Goal: Communication & Community: Answer question/provide support

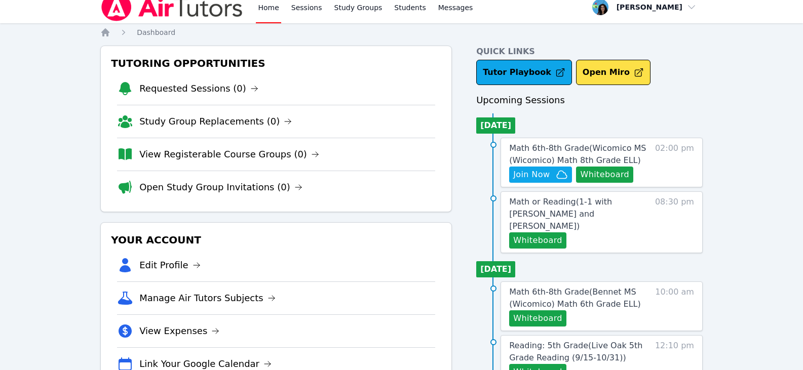
scroll to position [51, 0]
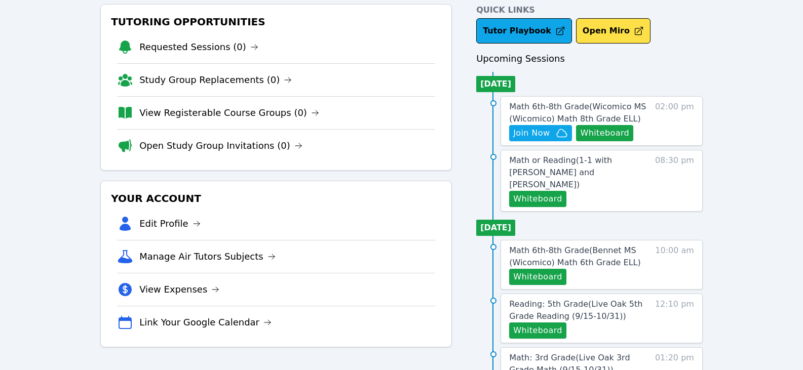
drag, startPoint x: 550, startPoint y: 108, endPoint x: 555, endPoint y: 109, distance: 5.2
click at [550, 108] on span "Math 6th-8th Grade ( Wicomico MS (Wicomico) Math 8th Grade ELL )" at bounding box center [577, 113] width 137 height 22
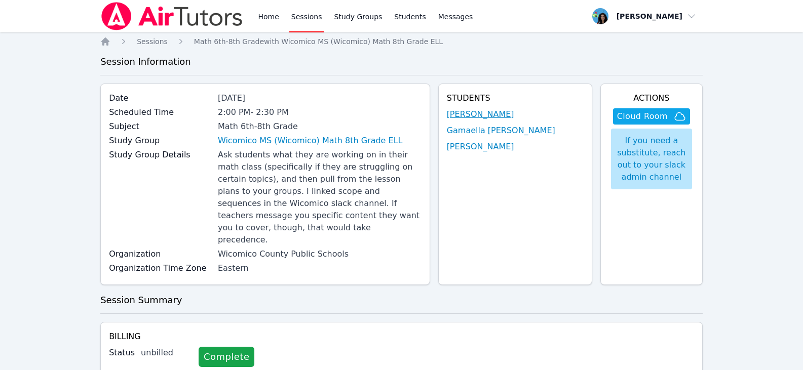
click at [507, 113] on link "[PERSON_NAME]" at bounding box center [480, 114] width 67 height 12
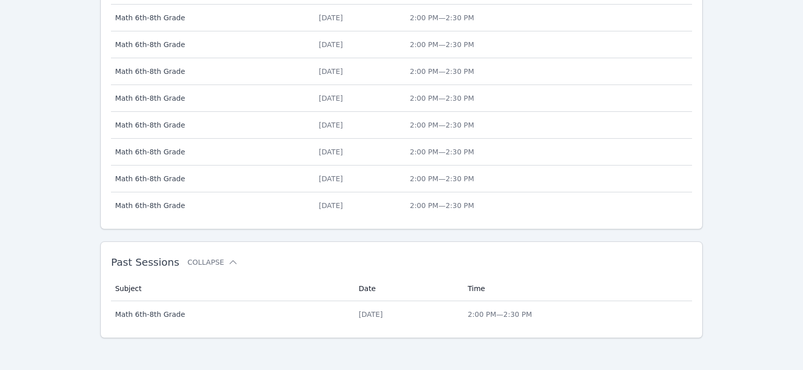
scroll to position [414, 0]
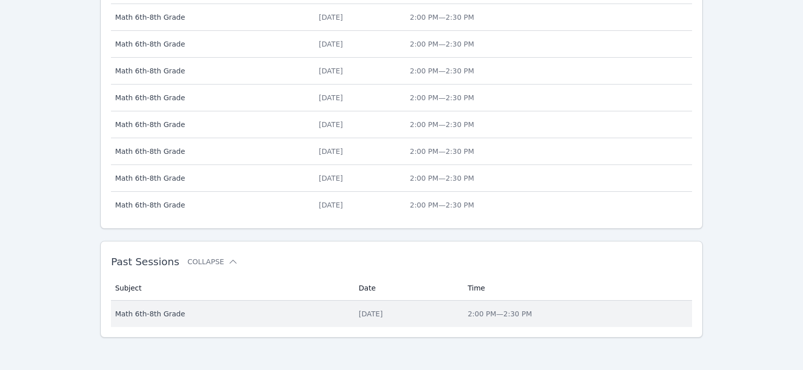
click at [359, 313] on div "[DATE]" at bounding box center [407, 314] width 97 height 10
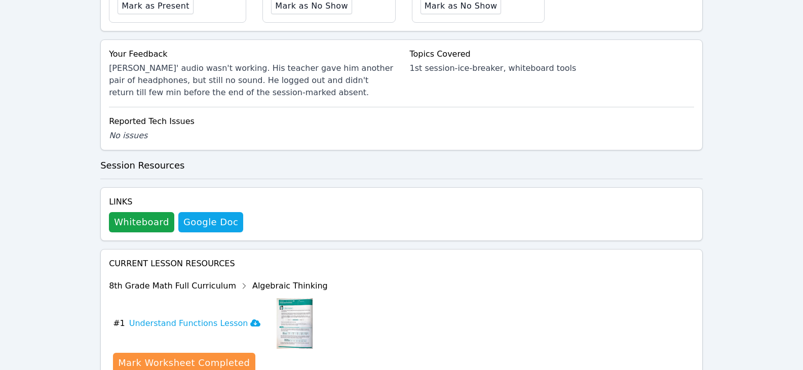
scroll to position [520, 0]
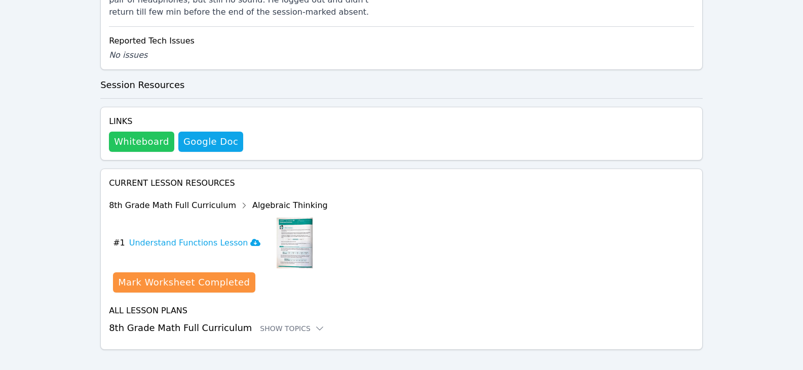
click at [137, 132] on button "Whiteboard" at bounding box center [141, 142] width 65 height 20
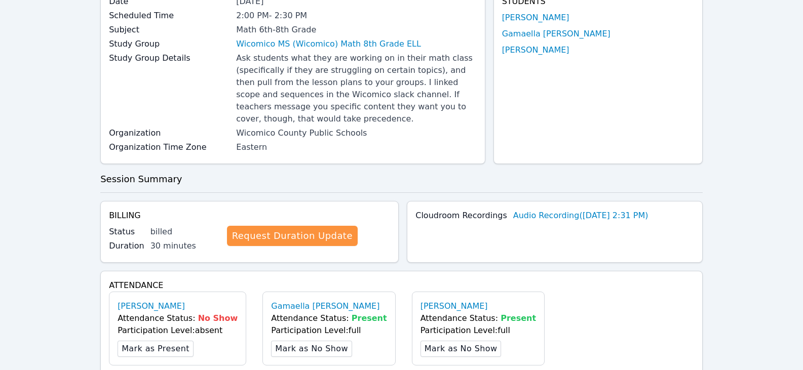
scroll to position [0, 0]
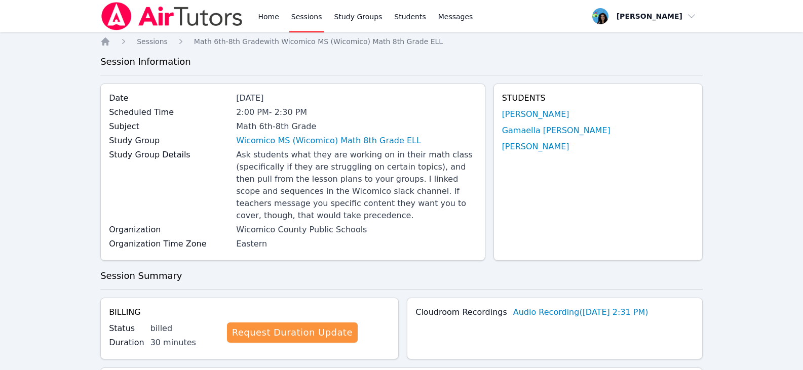
click at [299, 19] on link "Sessions" at bounding box center [306, 16] width 35 height 32
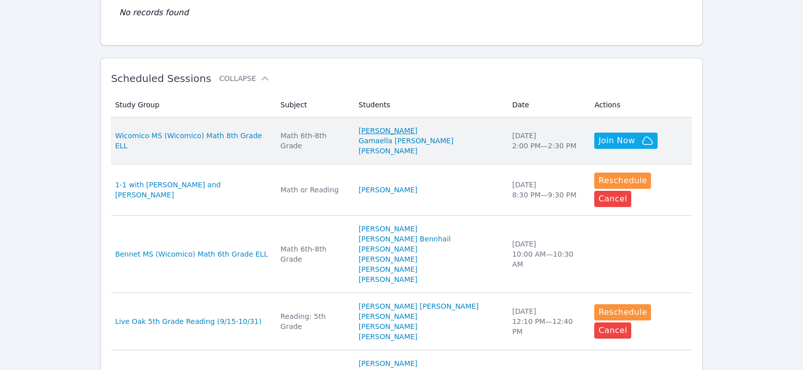
scroll to position [253, 0]
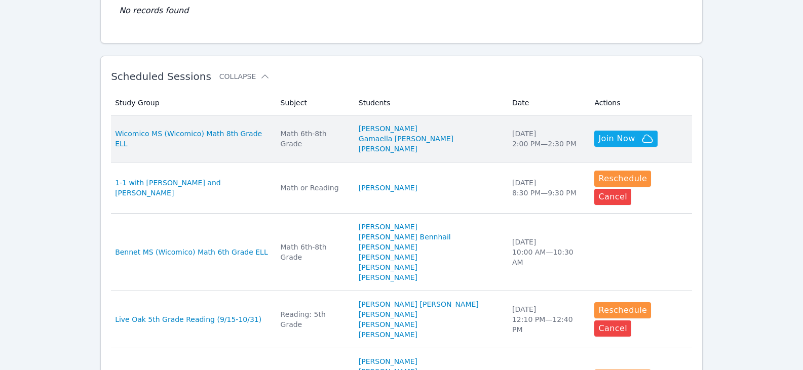
click at [338, 137] on div "Math 6th-8th Grade" at bounding box center [314, 139] width 66 height 20
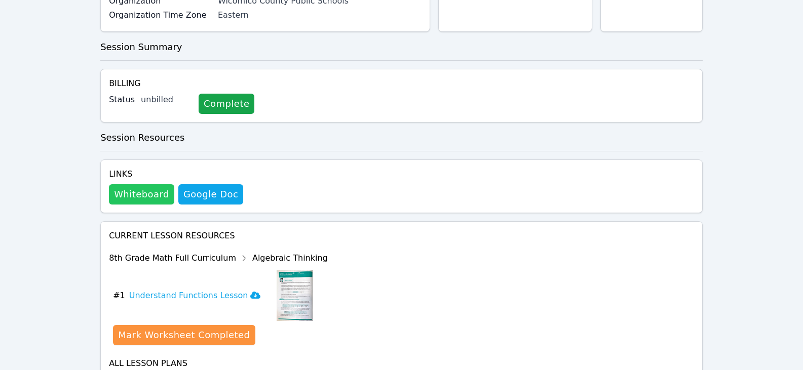
click at [144, 184] on button "Whiteboard" at bounding box center [141, 194] width 65 height 20
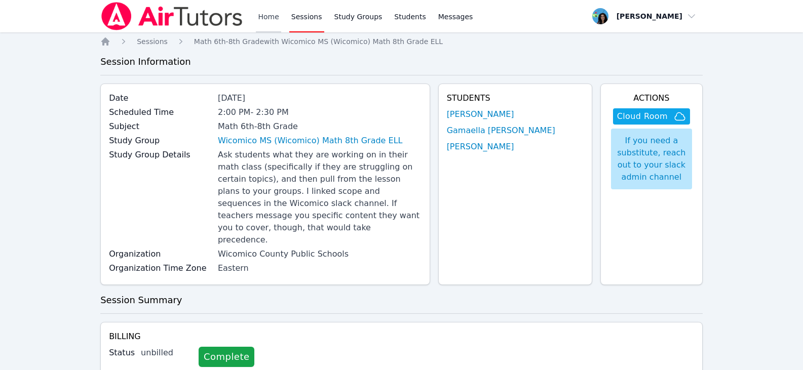
click at [272, 14] on link "Home" at bounding box center [268, 16] width 25 height 32
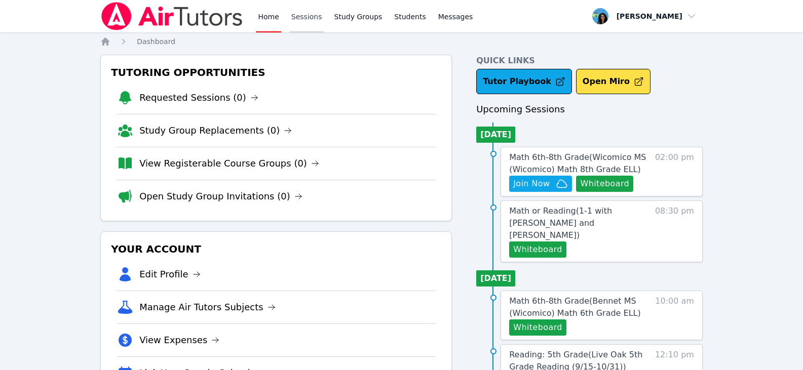
click at [311, 22] on link "Sessions" at bounding box center [306, 16] width 35 height 32
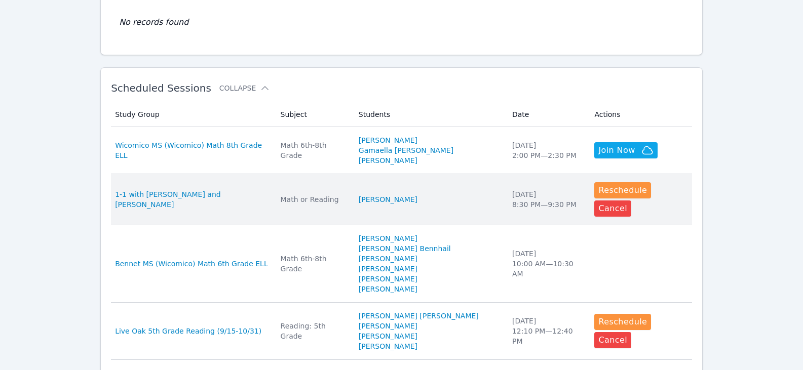
scroll to position [253, 0]
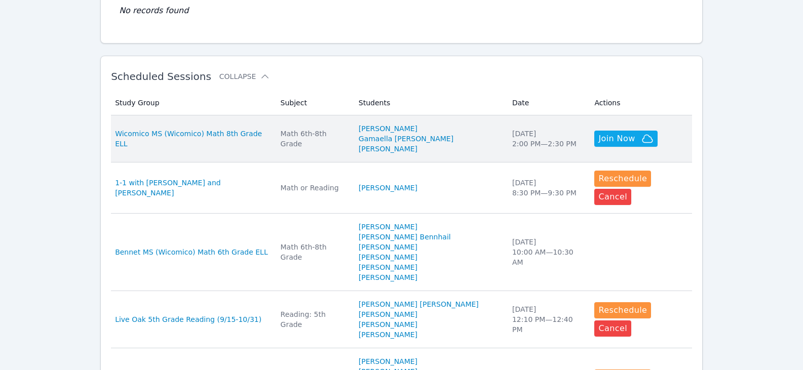
click at [352, 146] on td "Subject Math 6th-8th Grade" at bounding box center [313, 138] width 78 height 47
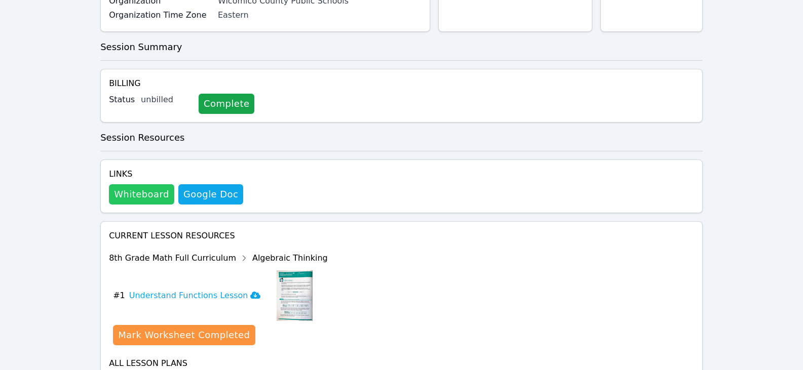
click at [158, 184] on button "Whiteboard" at bounding box center [141, 194] width 65 height 20
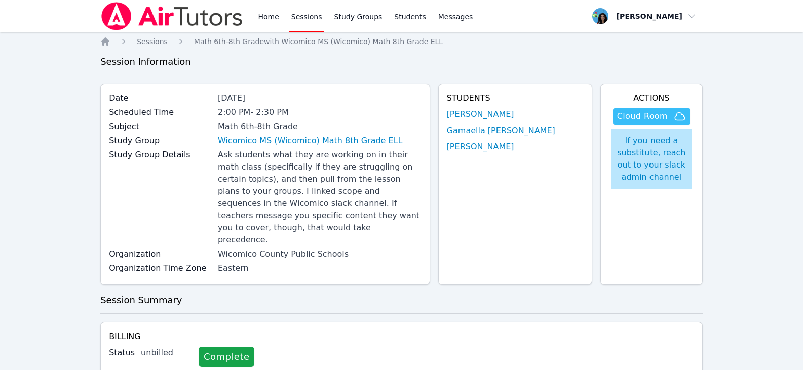
click at [651, 114] on span "Cloud Room" at bounding box center [642, 116] width 51 height 12
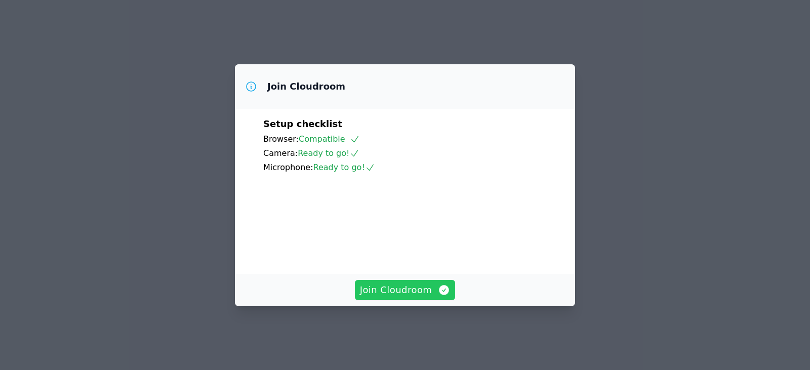
click at [427, 297] on span "Join Cloudroom" at bounding box center [405, 290] width 91 height 14
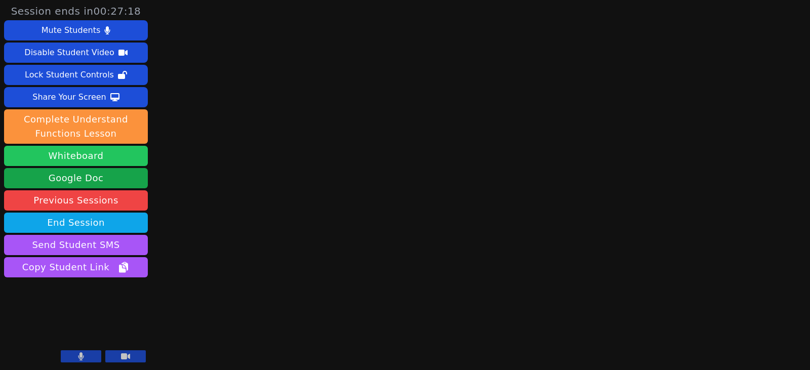
click at [75, 158] on button "Whiteboard" at bounding box center [76, 156] width 144 height 20
click at [79, 156] on button "Whiteboard" at bounding box center [76, 156] width 144 height 20
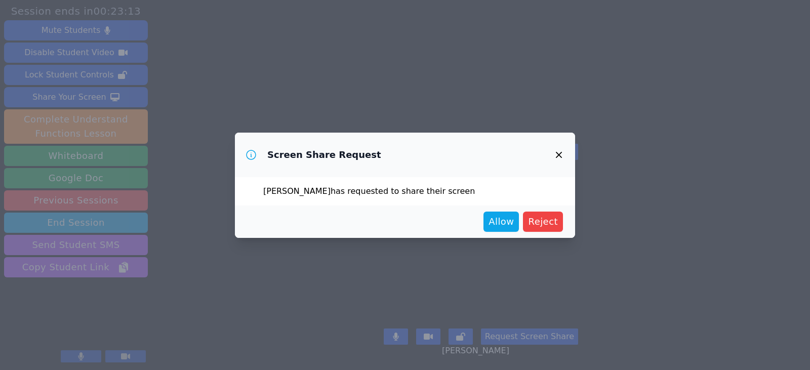
click at [554, 158] on icon "button" at bounding box center [559, 155] width 12 height 12
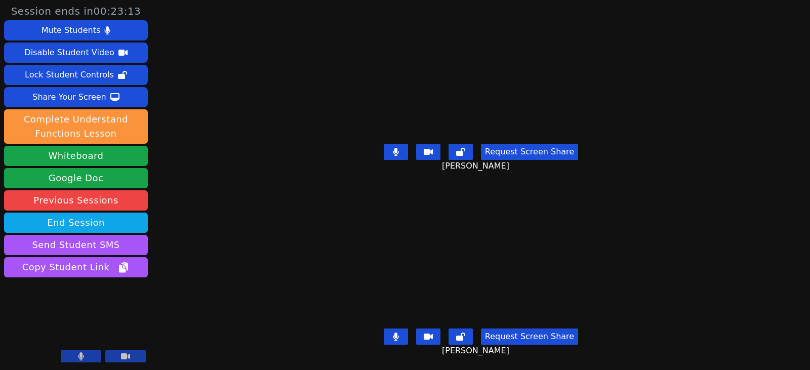
click at [613, 190] on div "[PERSON_NAME]" at bounding box center [480, 257] width 349 height 135
click at [390, 149] on button at bounding box center [396, 152] width 24 height 16
click at [393, 329] on button at bounding box center [396, 337] width 24 height 16
click at [398, 147] on icon at bounding box center [396, 151] width 10 height 8
click at [405, 329] on button at bounding box center [396, 337] width 24 height 16
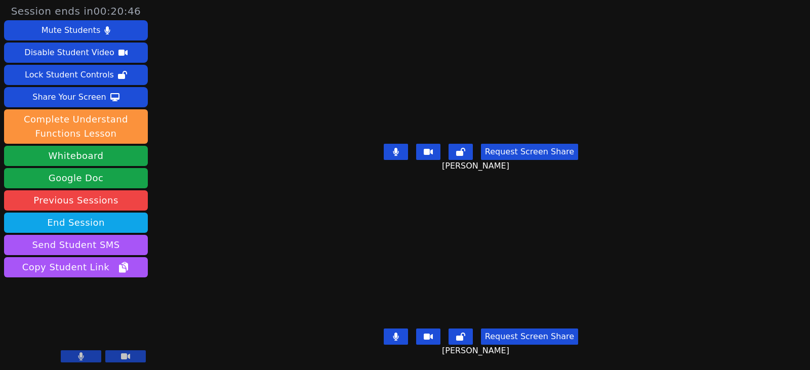
click at [399, 333] on icon at bounding box center [396, 337] width 6 height 8
click at [400, 333] on icon at bounding box center [396, 337] width 10 height 8
click at [396, 149] on icon at bounding box center [396, 152] width 6 height 8
click at [407, 329] on button at bounding box center [396, 337] width 24 height 16
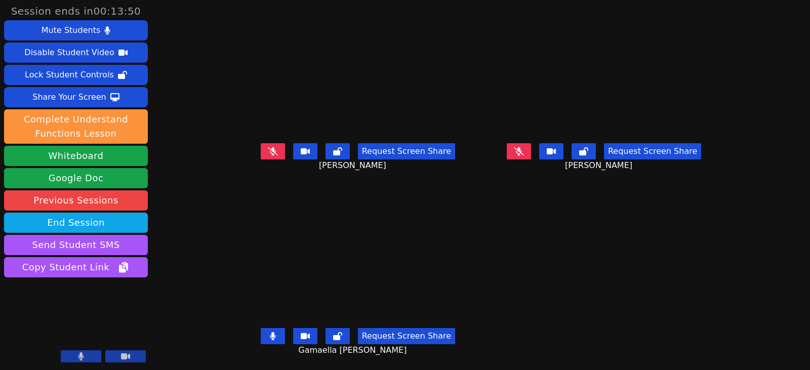
drag, startPoint x: 259, startPoint y: 334, endPoint x: 177, endPoint y: 312, distance: 84.9
click at [270, 334] on icon at bounding box center [273, 336] width 6 height 8
click at [261, 157] on button at bounding box center [273, 151] width 24 height 16
click at [518, 154] on div "Request Screen Share Abigaelle Poustin" at bounding box center [604, 159] width 238 height 41
click at [531, 155] on button at bounding box center [519, 151] width 24 height 16
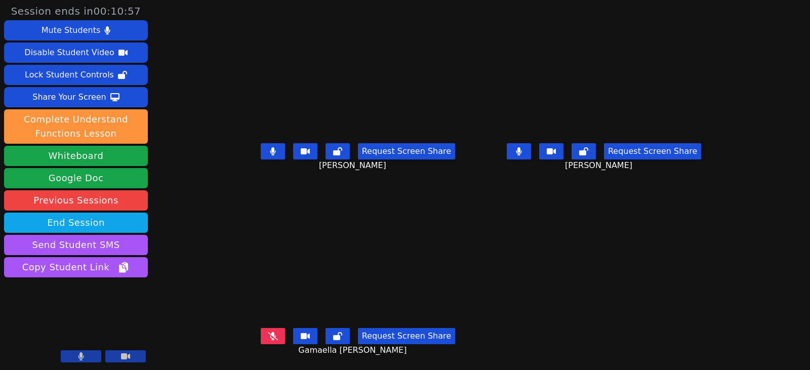
drag, startPoint x: 263, startPoint y: 151, endPoint x: 265, endPoint y: 166, distance: 14.8
click at [270, 151] on icon at bounding box center [273, 151] width 6 height 8
click at [268, 336] on icon at bounding box center [273, 336] width 10 height 8
click at [270, 337] on icon at bounding box center [273, 336] width 6 height 8
click at [531, 150] on button at bounding box center [519, 151] width 24 height 16
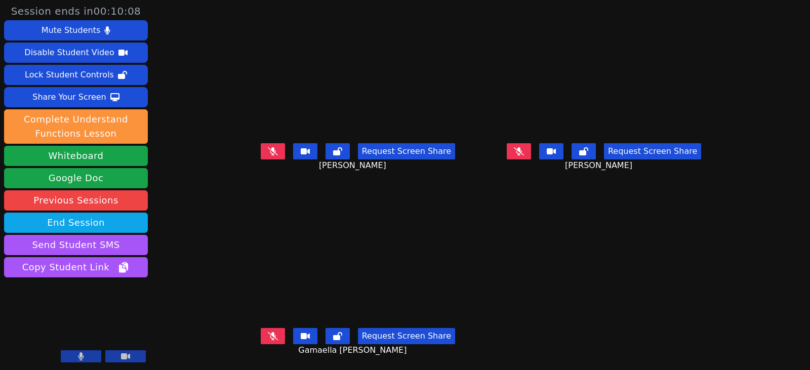
click at [524, 155] on icon at bounding box center [519, 151] width 10 height 8
click at [531, 156] on button at bounding box center [519, 151] width 24 height 16
click at [524, 155] on icon at bounding box center [519, 151] width 10 height 8
click at [522, 149] on icon at bounding box center [519, 151] width 6 height 8
click at [524, 154] on icon at bounding box center [519, 151] width 10 height 8
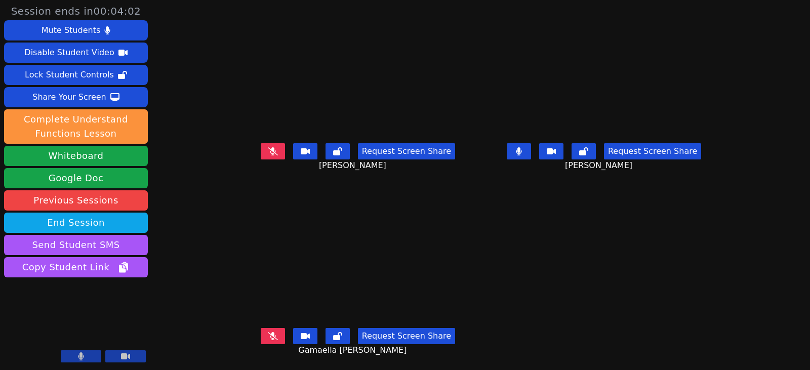
click at [531, 152] on button at bounding box center [519, 151] width 24 height 16
click at [268, 151] on icon at bounding box center [273, 151] width 10 height 8
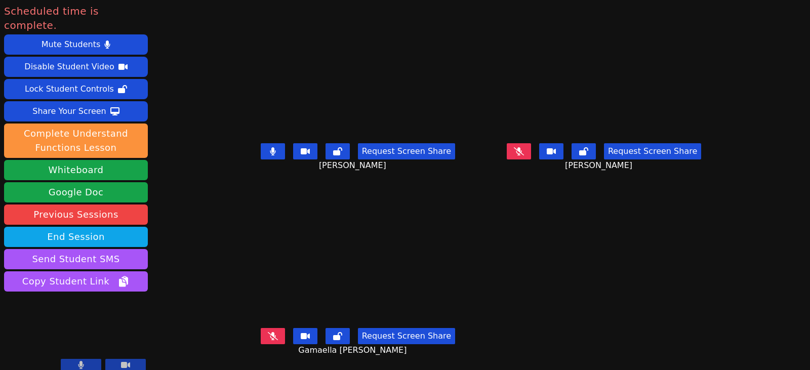
click at [268, 337] on icon at bounding box center [273, 336] width 10 height 8
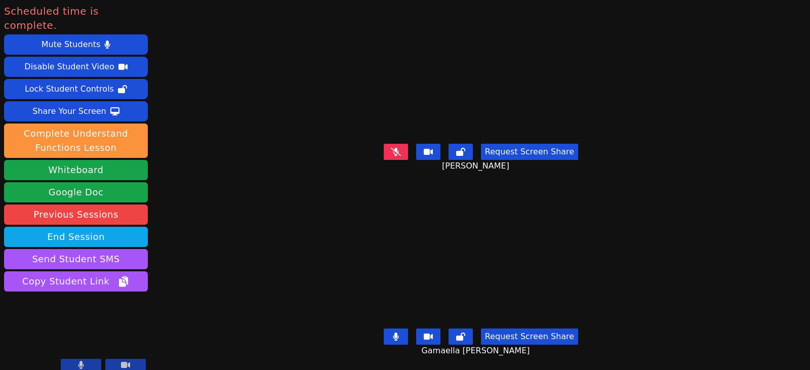
click at [399, 333] on icon at bounding box center [396, 337] width 6 height 8
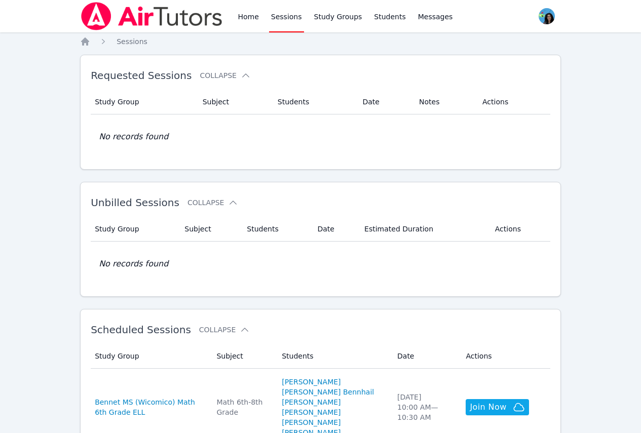
scroll to position [203, 0]
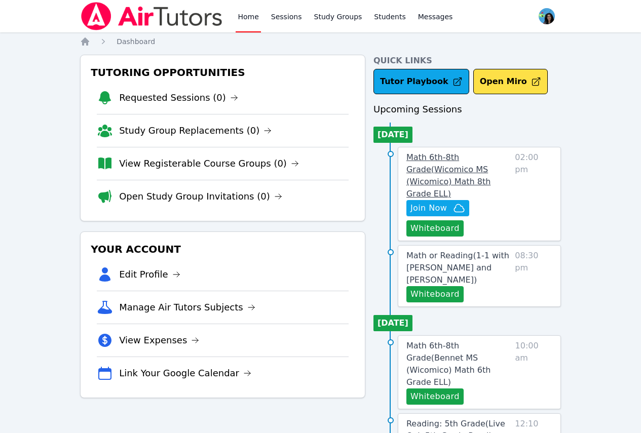
click at [481, 158] on span "Math 6th-8th Grade ( Wicomico MS (Wicomico) Math 8th Grade ELL )" at bounding box center [448, 175] width 84 height 46
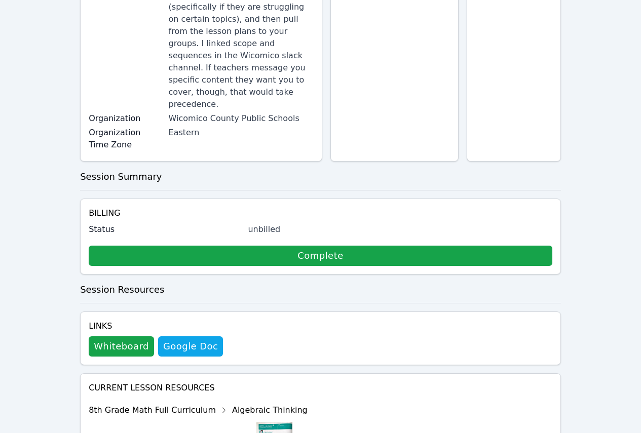
scroll to position [203, 0]
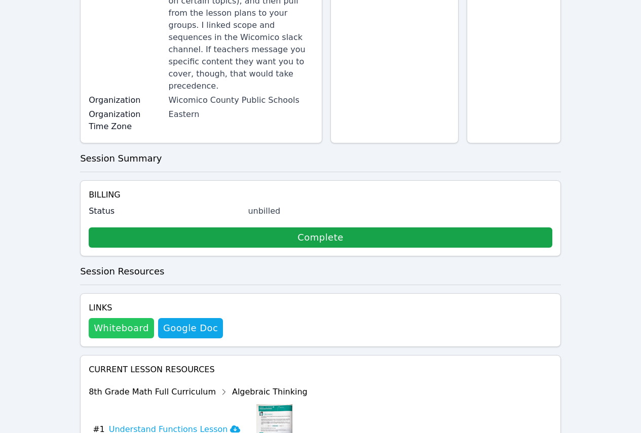
click at [133, 318] on button "Whiteboard" at bounding box center [121, 328] width 65 height 20
drag, startPoint x: 45, startPoint y: 86, endPoint x: 97, endPoint y: 42, distance: 67.9
click at [45, 86] on div "Home Sessions Study Groups Students Messages Open user menu [PERSON_NAME] Open …" at bounding box center [320, 182] width 641 height 771
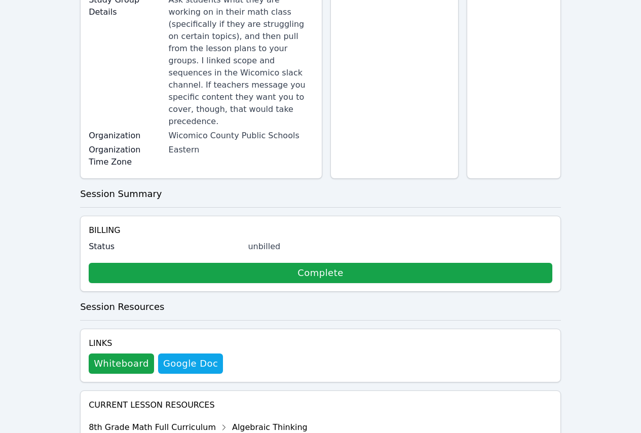
scroll to position [0, 0]
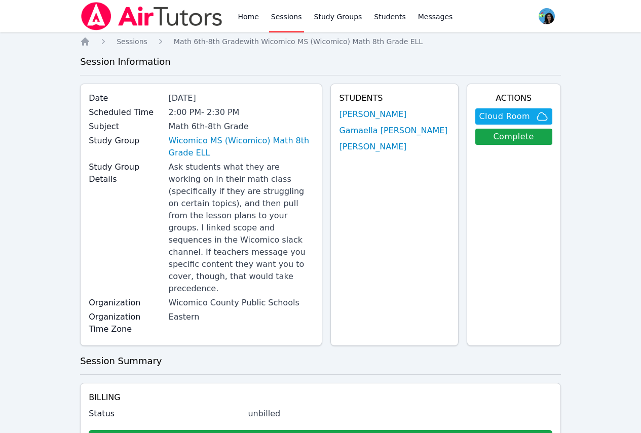
click at [292, 17] on link "Sessions" at bounding box center [286, 16] width 35 height 32
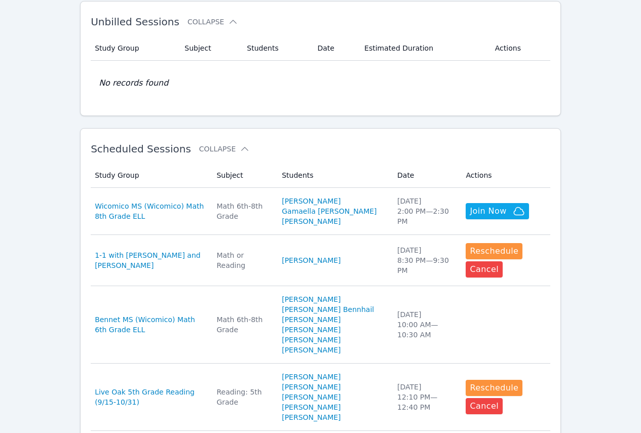
scroll to position [203, 0]
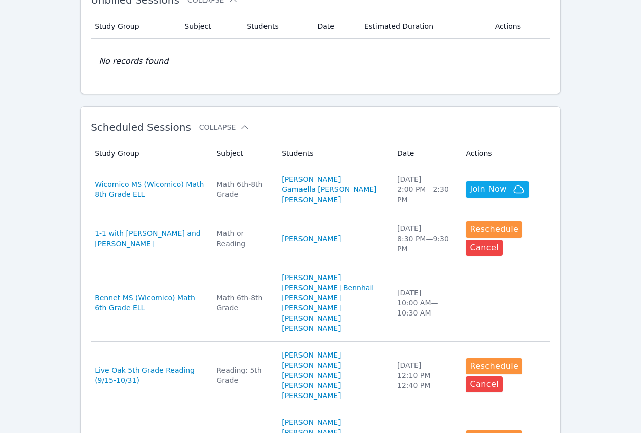
drag, startPoint x: 33, startPoint y: 185, endPoint x: 137, endPoint y: 135, distance: 115.5
click at [33, 185] on div "Home Sessions Study Groups Students Messages Open user menu Maya Habou-Klimczak…" at bounding box center [320, 339] width 641 height 1084
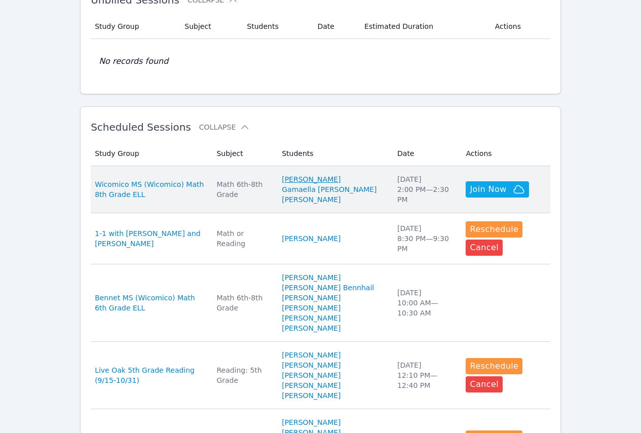
click at [340, 181] on link "[PERSON_NAME]" at bounding box center [311, 179] width 59 height 10
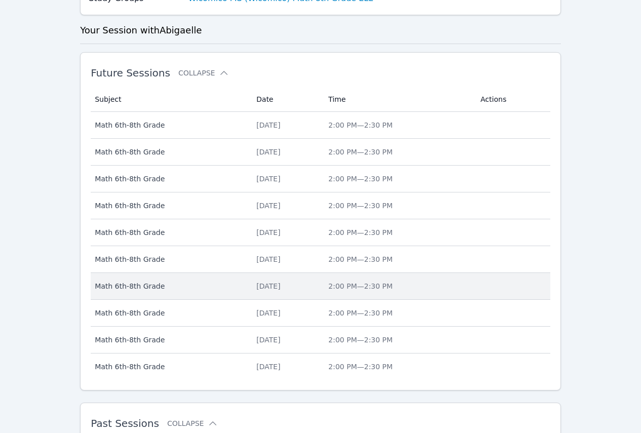
scroll to position [351, 0]
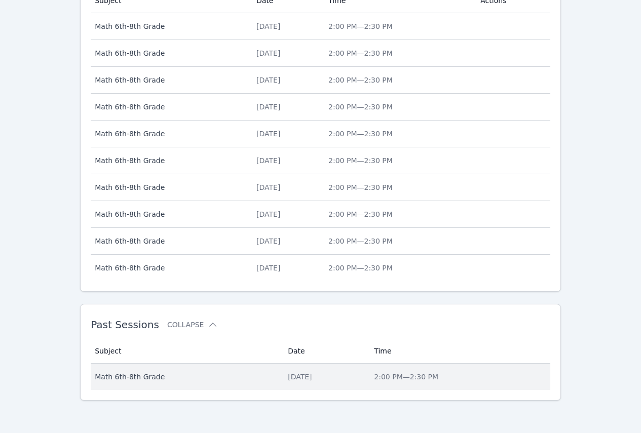
click at [282, 387] on td "Date Mon Sep 15" at bounding box center [325, 377] width 86 height 26
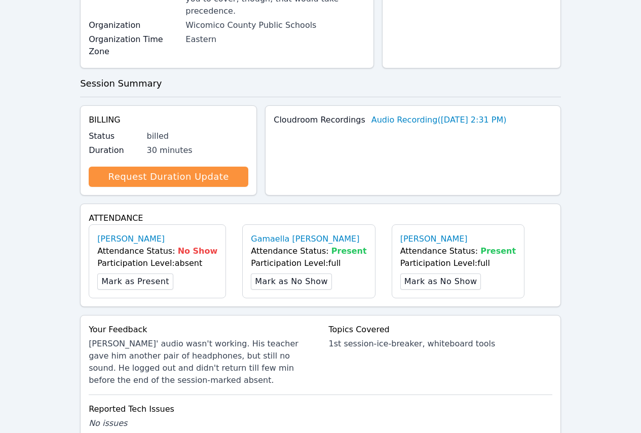
scroll to position [500, 0]
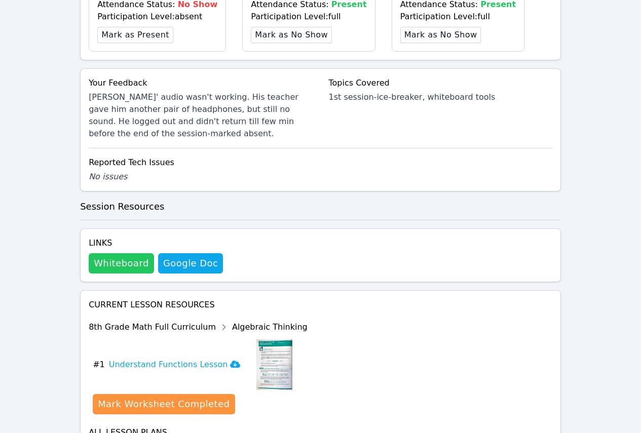
click at [111, 253] on button "Whiteboard" at bounding box center [121, 263] width 65 height 20
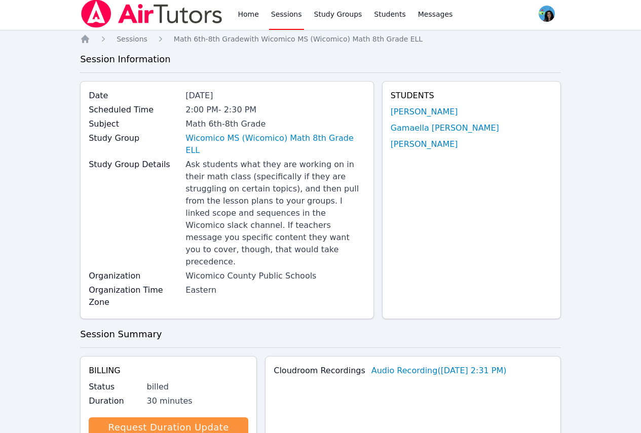
scroll to position [0, 0]
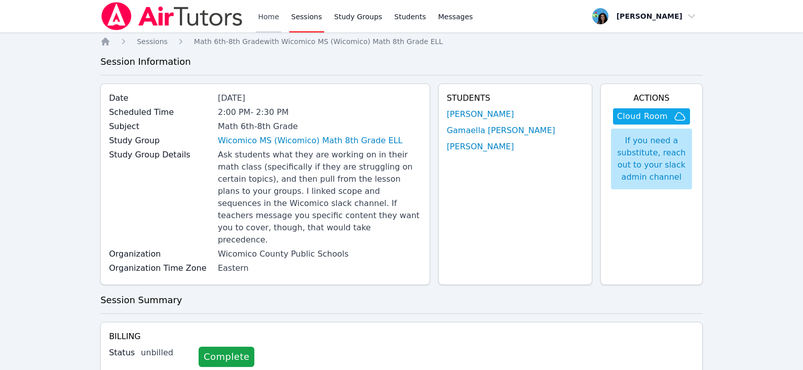
click at [256, 17] on link "Home" at bounding box center [268, 16] width 25 height 32
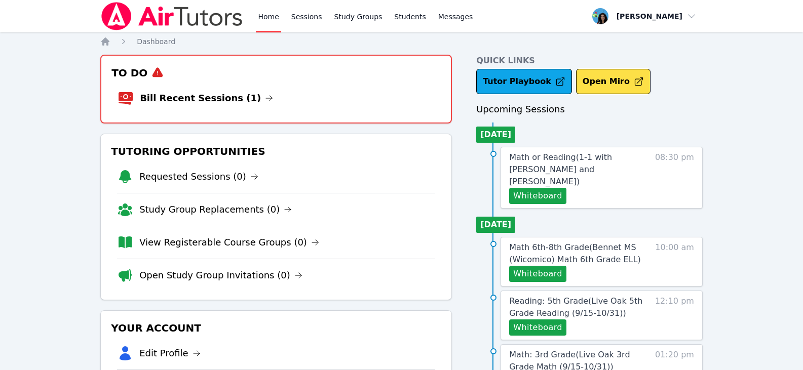
click at [265, 95] on icon at bounding box center [269, 98] width 8 height 8
